Goal: Information Seeking & Learning: Learn about a topic

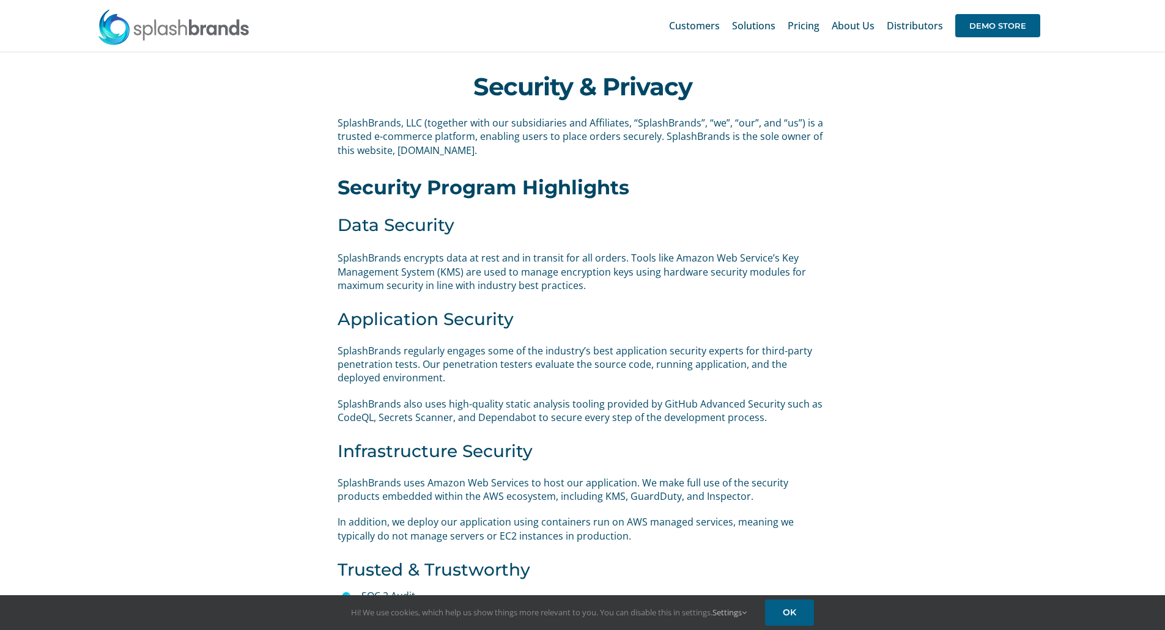
scroll to position [260, 0]
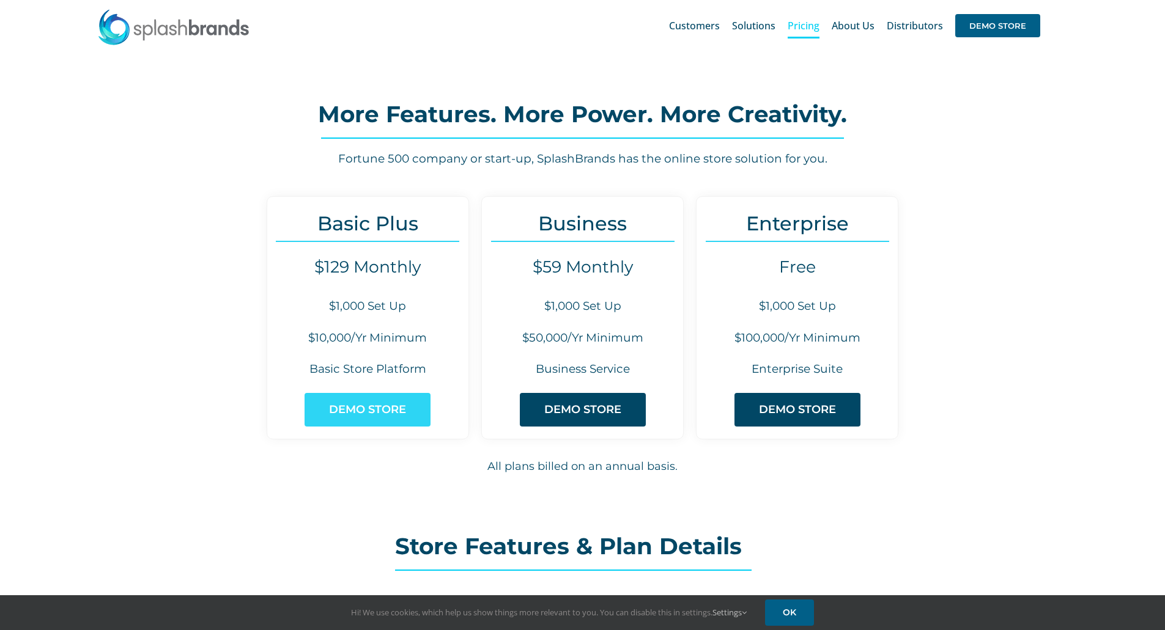
click at [379, 411] on span "DEMO STORE" at bounding box center [367, 409] width 77 height 13
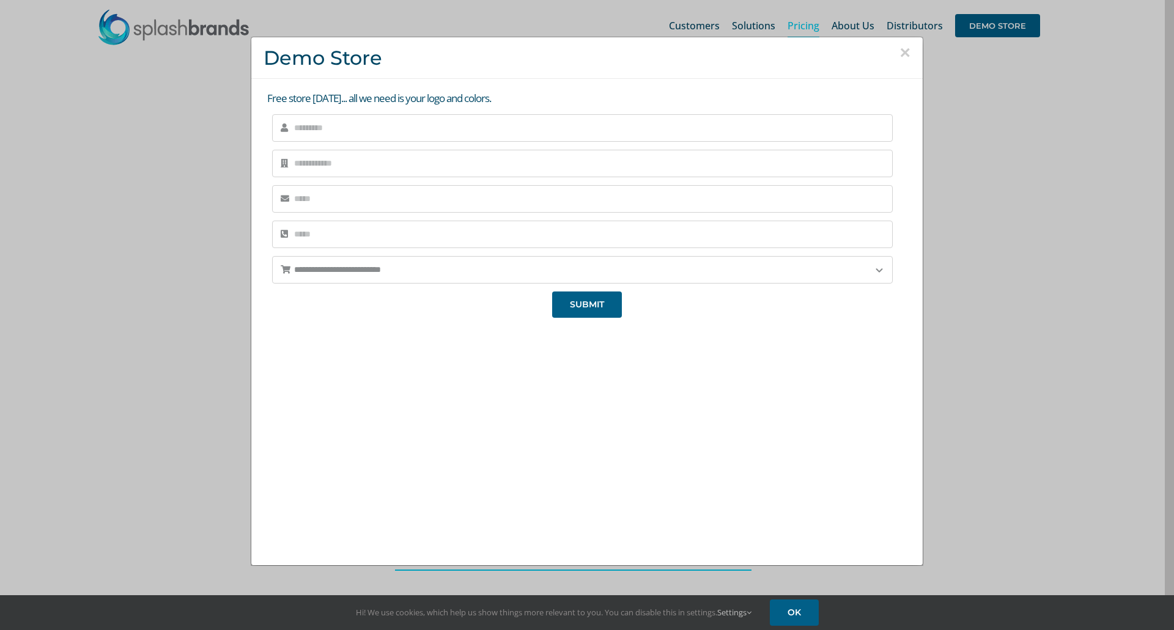
click at [900, 48] on button "×" at bounding box center [904, 52] width 11 height 18
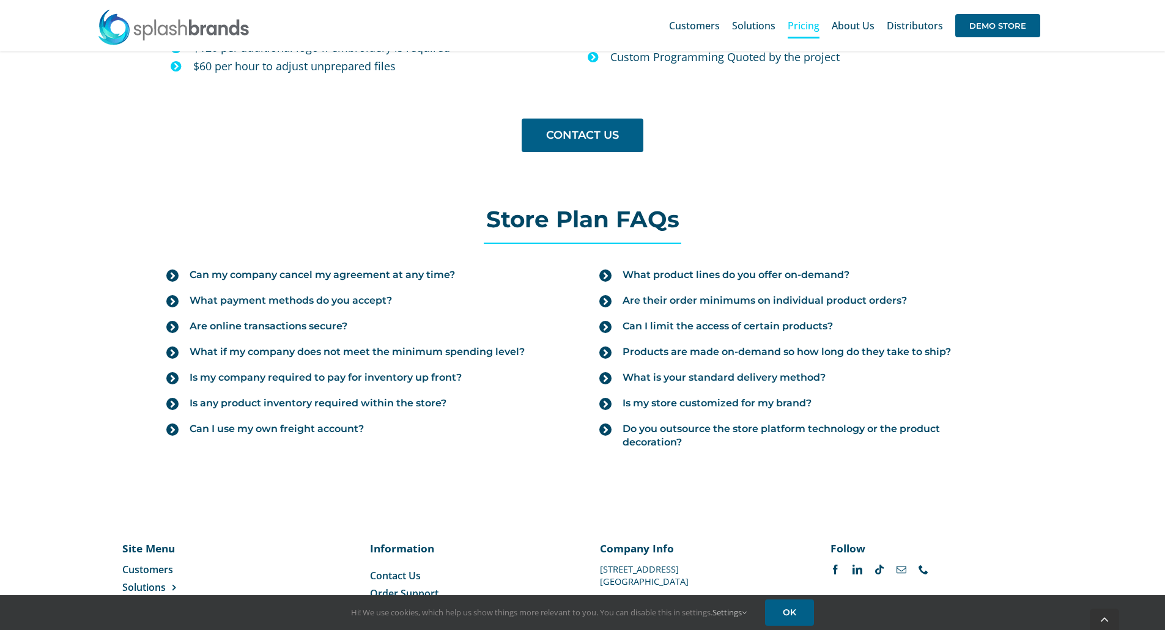
scroll to position [1223, 0]
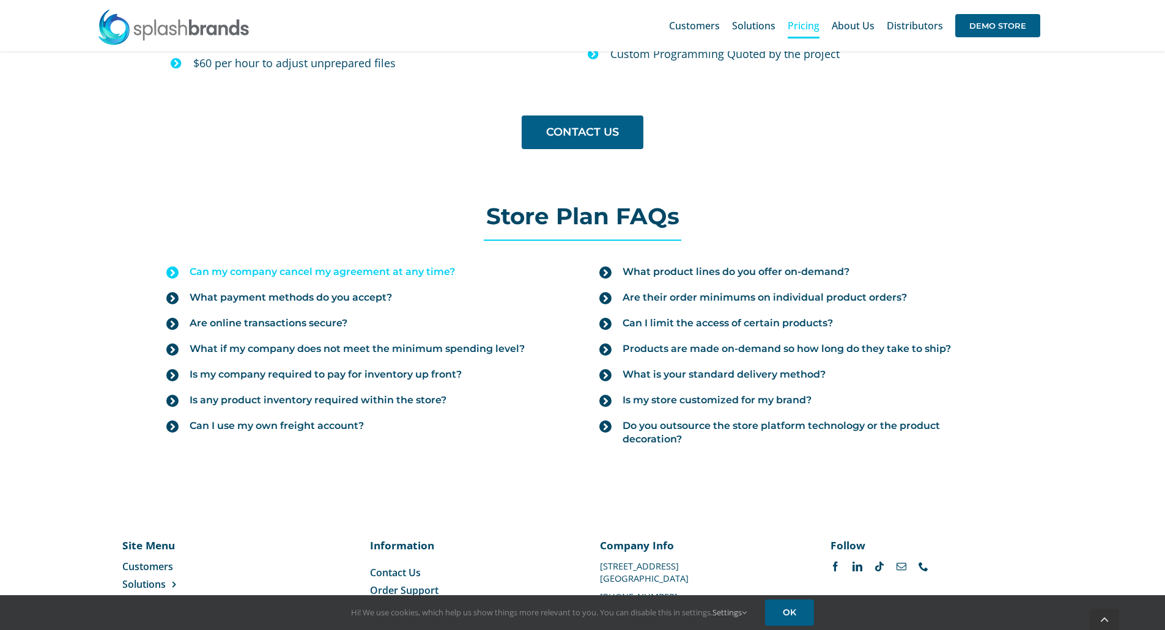
click at [229, 265] on span "Can my company cancel my agreement at any time?" at bounding box center [322, 271] width 265 height 13
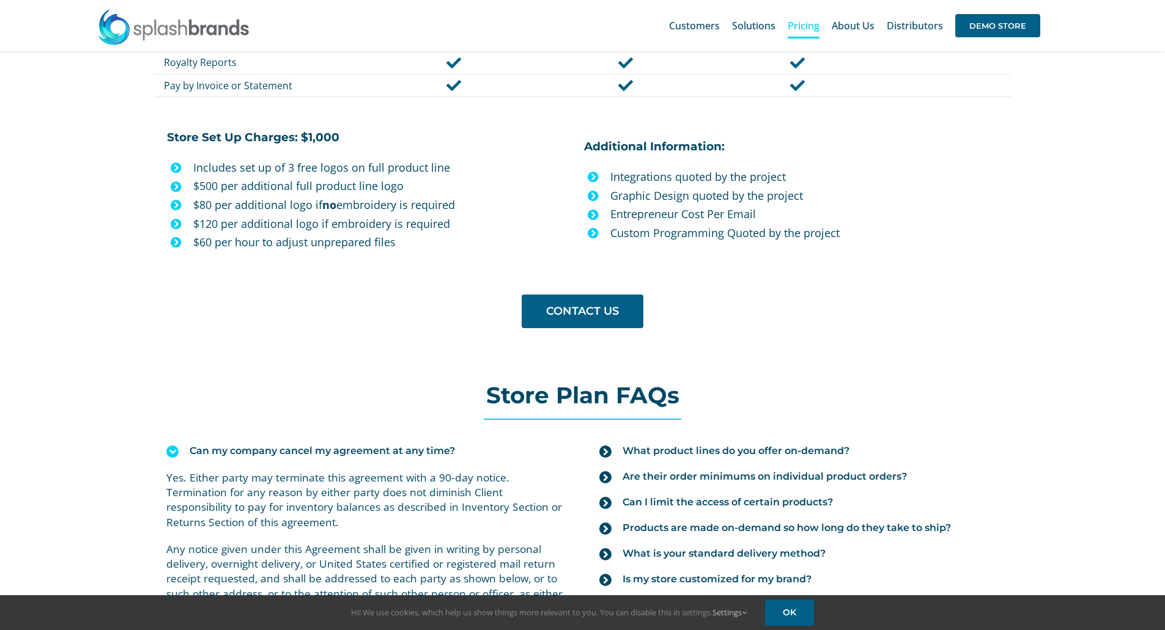
scroll to position [1036, 0]
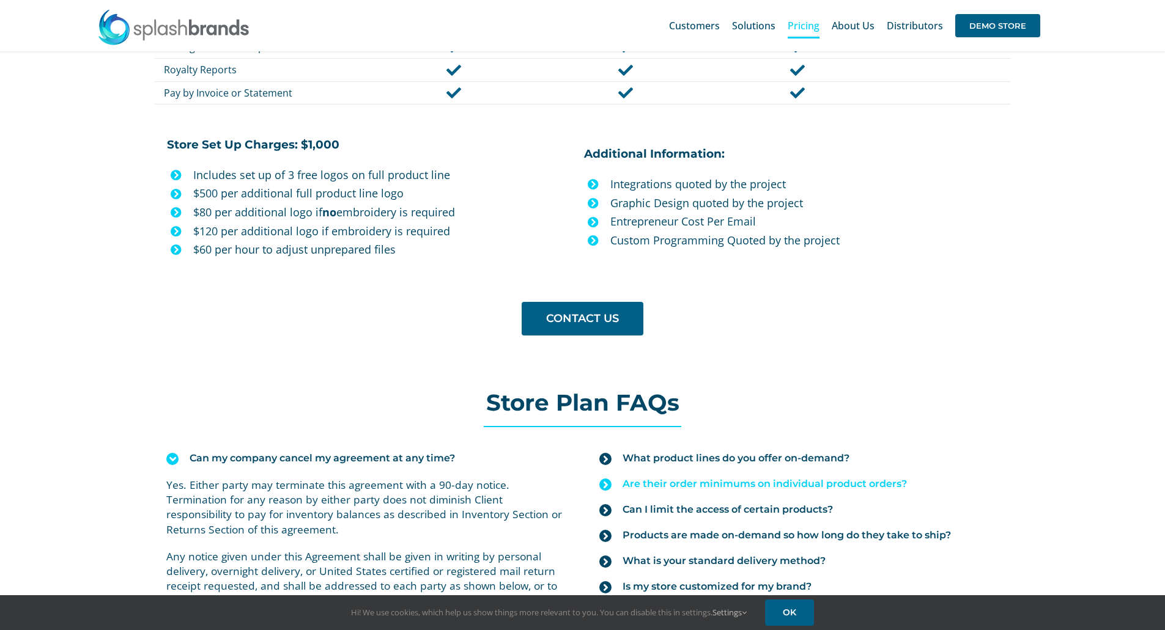
drag, startPoint x: 757, startPoint y: 540, endPoint x: 747, endPoint y: 471, distance: 69.2
click at [757, 540] on span "Products are made on-demand so how long do they take to ship?" at bounding box center [786, 535] width 328 height 13
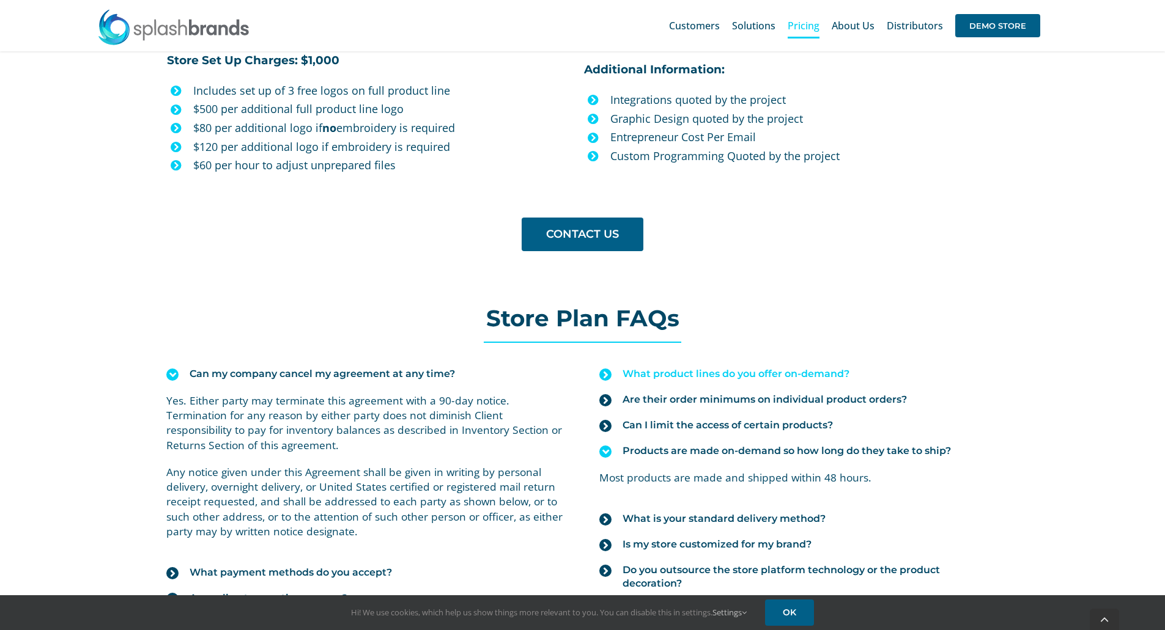
click at [773, 380] on span "What product lines do you offer on-demand?" at bounding box center [735, 373] width 227 height 13
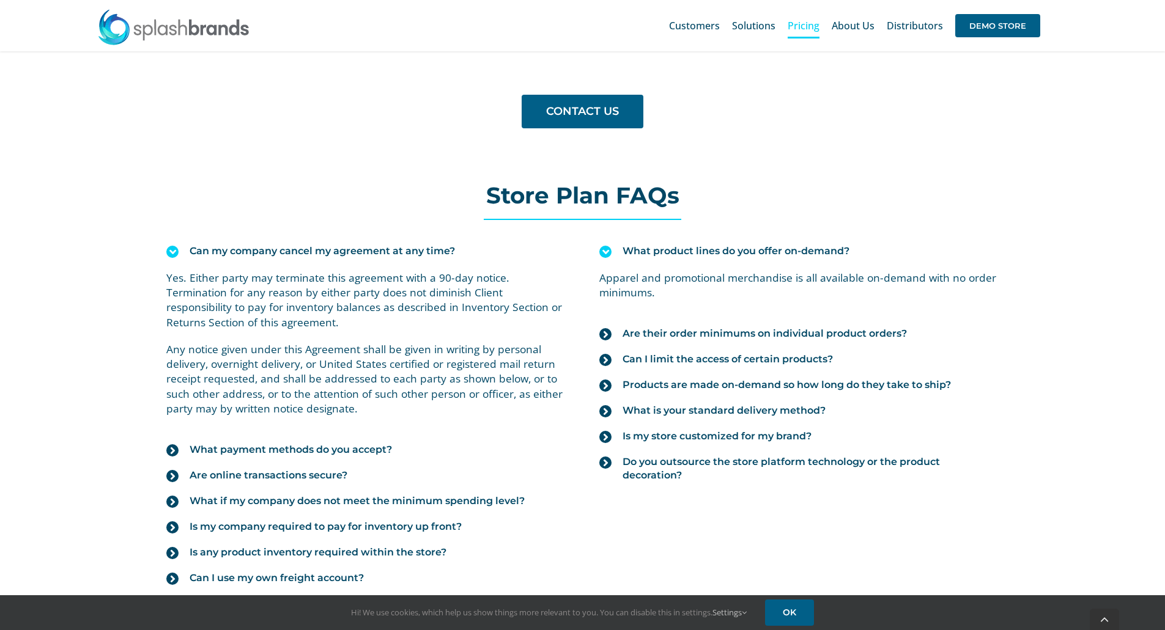
scroll to position [1250, 0]
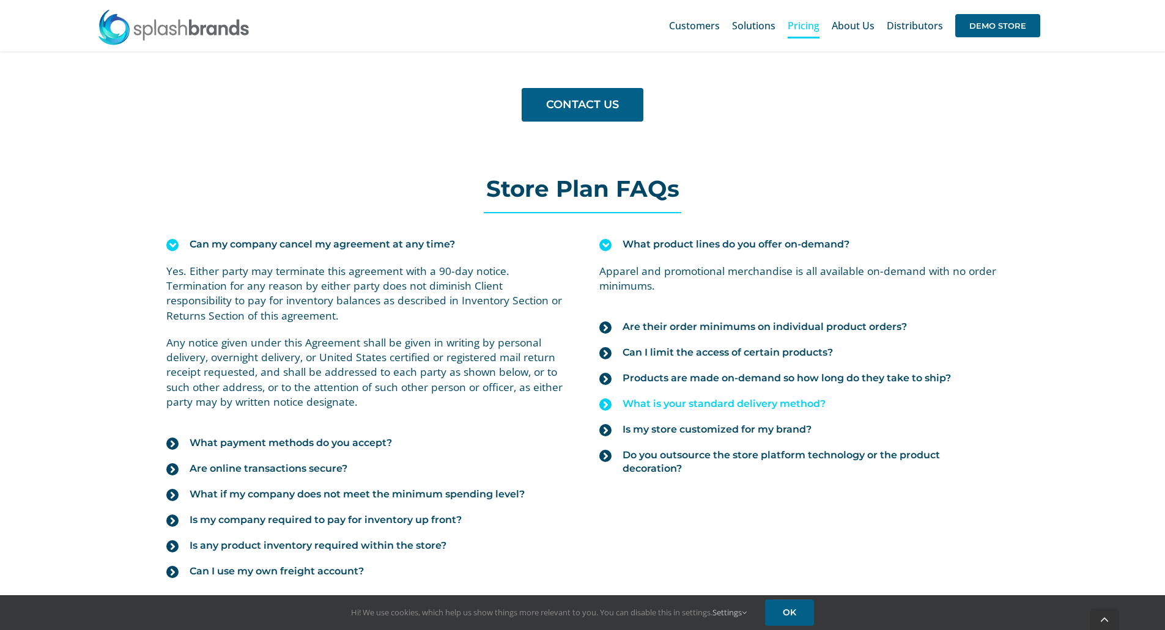
click at [733, 402] on span "What is your standard delivery method?" at bounding box center [723, 403] width 203 height 13
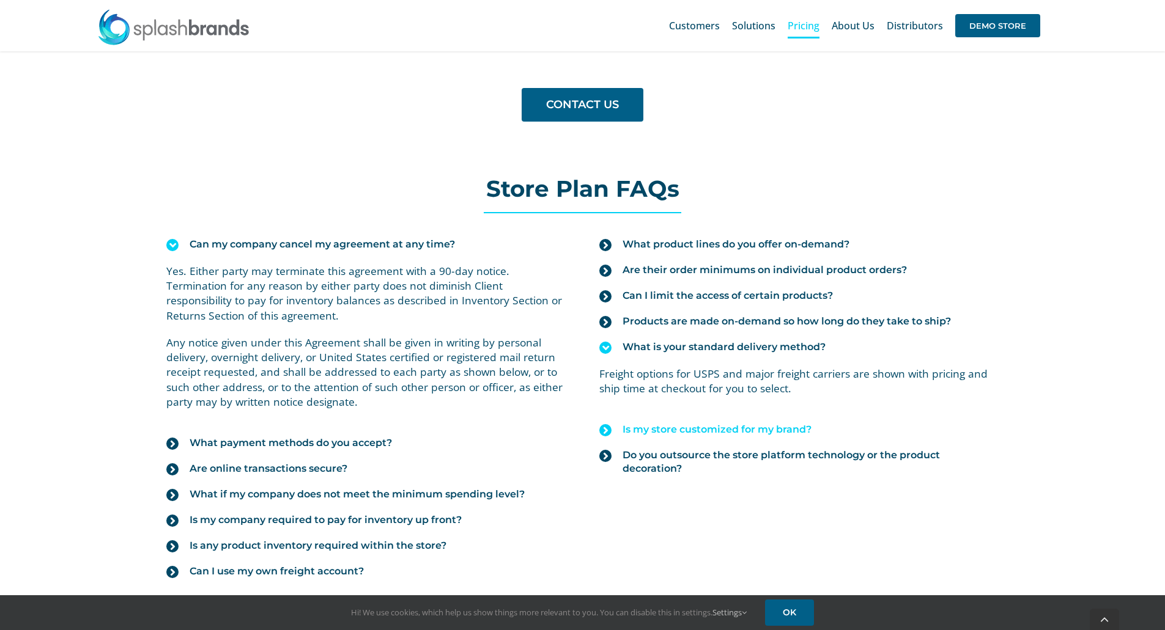
click at [730, 432] on span "Is my store customized for my brand?" at bounding box center [716, 429] width 189 height 13
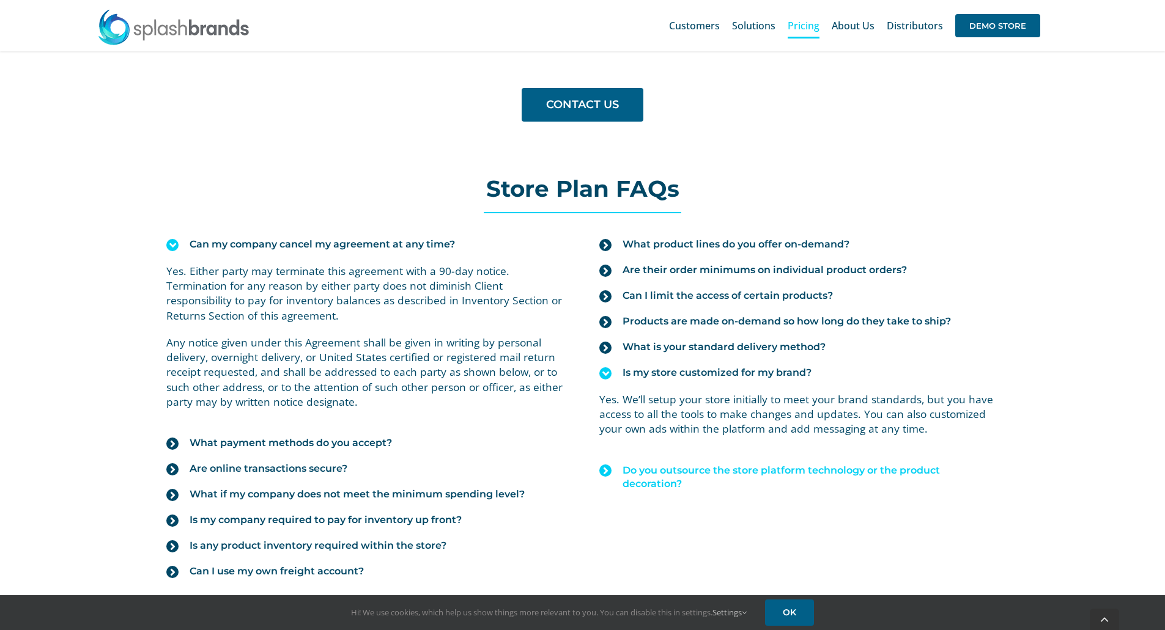
click at [715, 474] on span "Do you outsource the store platform technology or the product decoration?" at bounding box center [809, 477] width 375 height 27
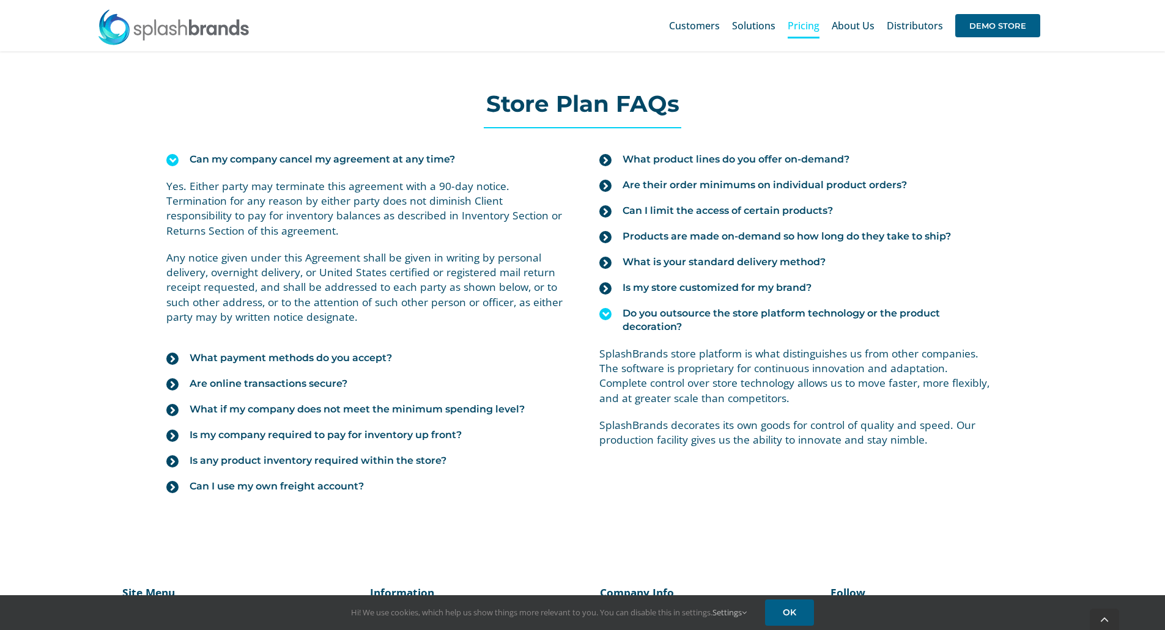
scroll to position [1342, 0]
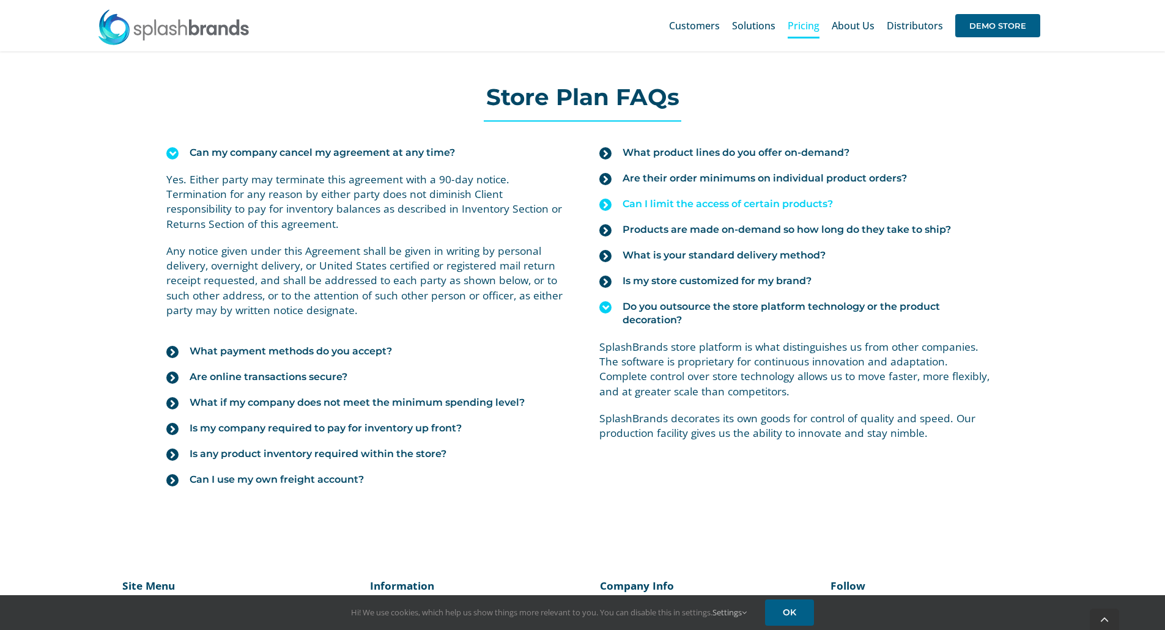
click at [743, 204] on span "Can I limit the access of certain products?" at bounding box center [727, 203] width 210 height 13
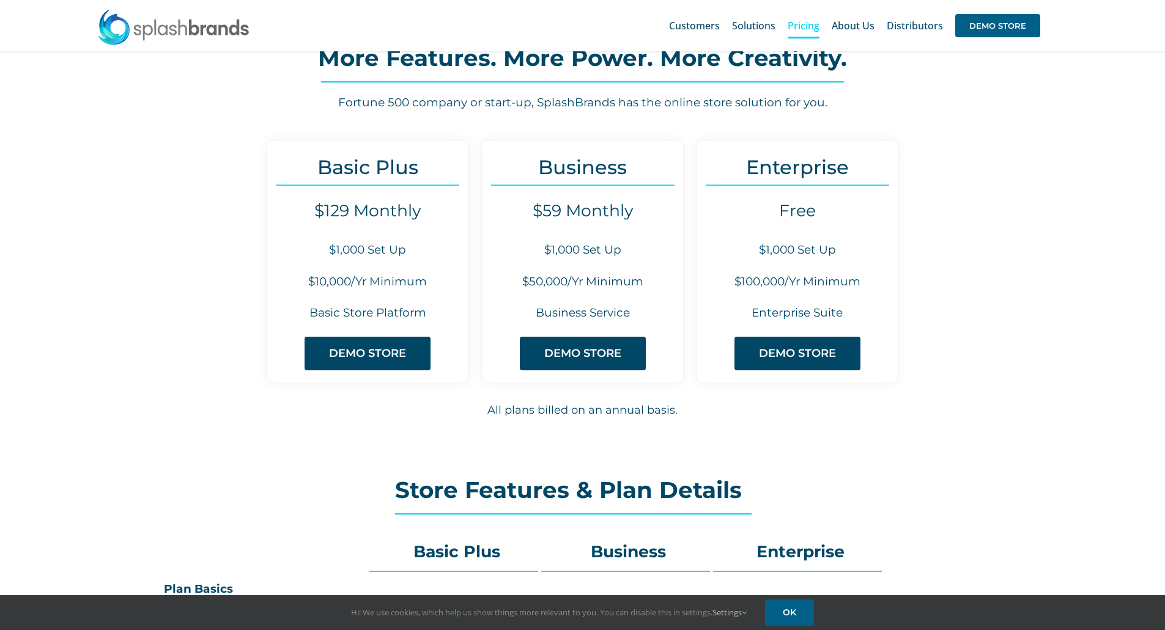
scroll to position [0, 0]
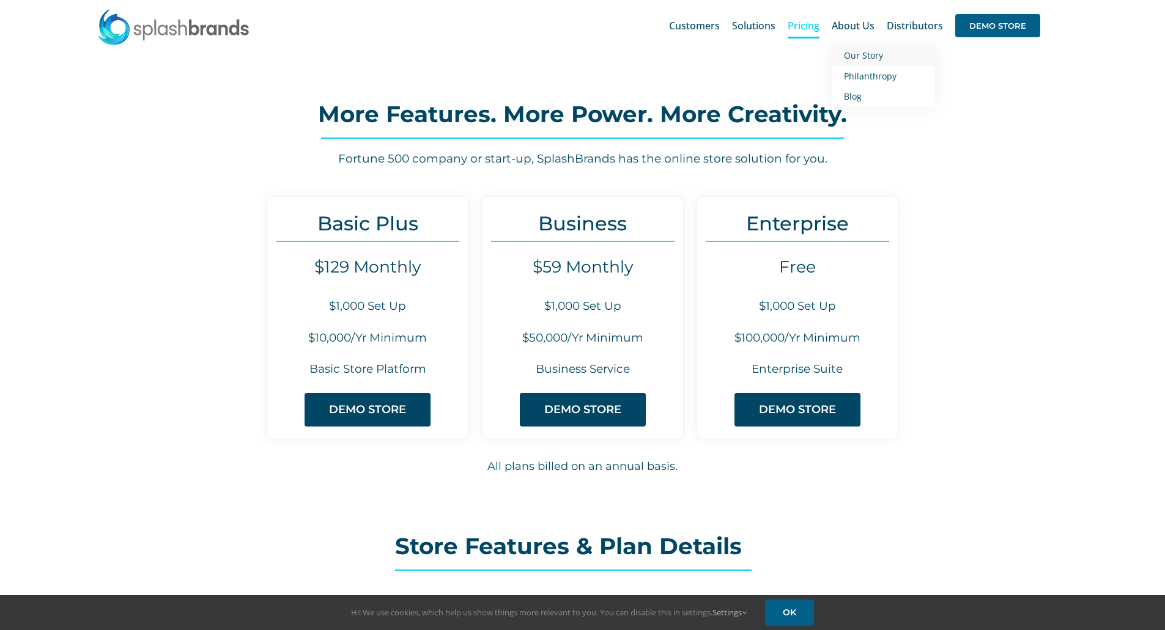
click at [866, 54] on span "Our Story" at bounding box center [863, 56] width 39 height 12
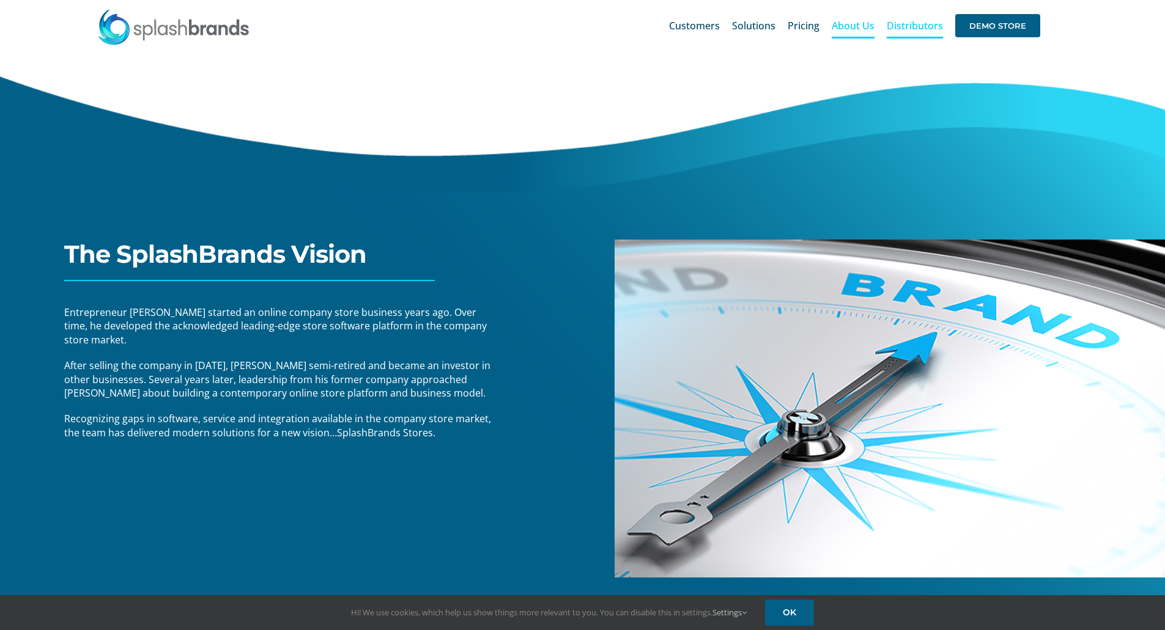
click at [921, 21] on span "Distributors" at bounding box center [914, 26] width 56 height 10
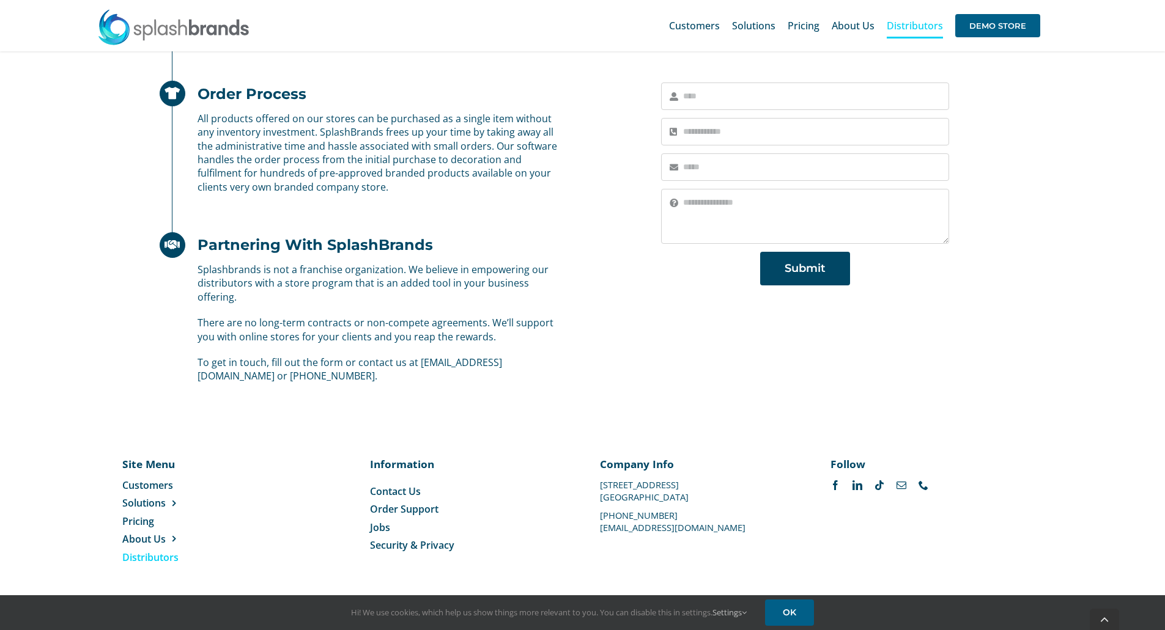
scroll to position [684, 0]
click at [142, 480] on span "Customers" at bounding box center [147, 484] width 51 height 13
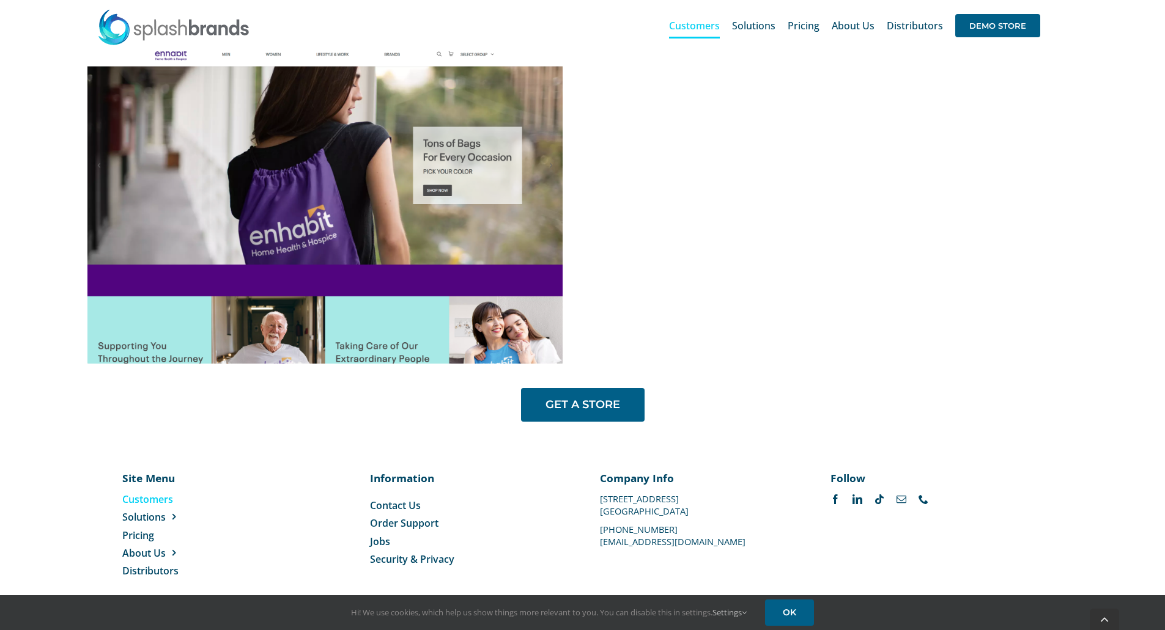
scroll to position [944, 0]
